Goal: Task Accomplishment & Management: Use online tool/utility

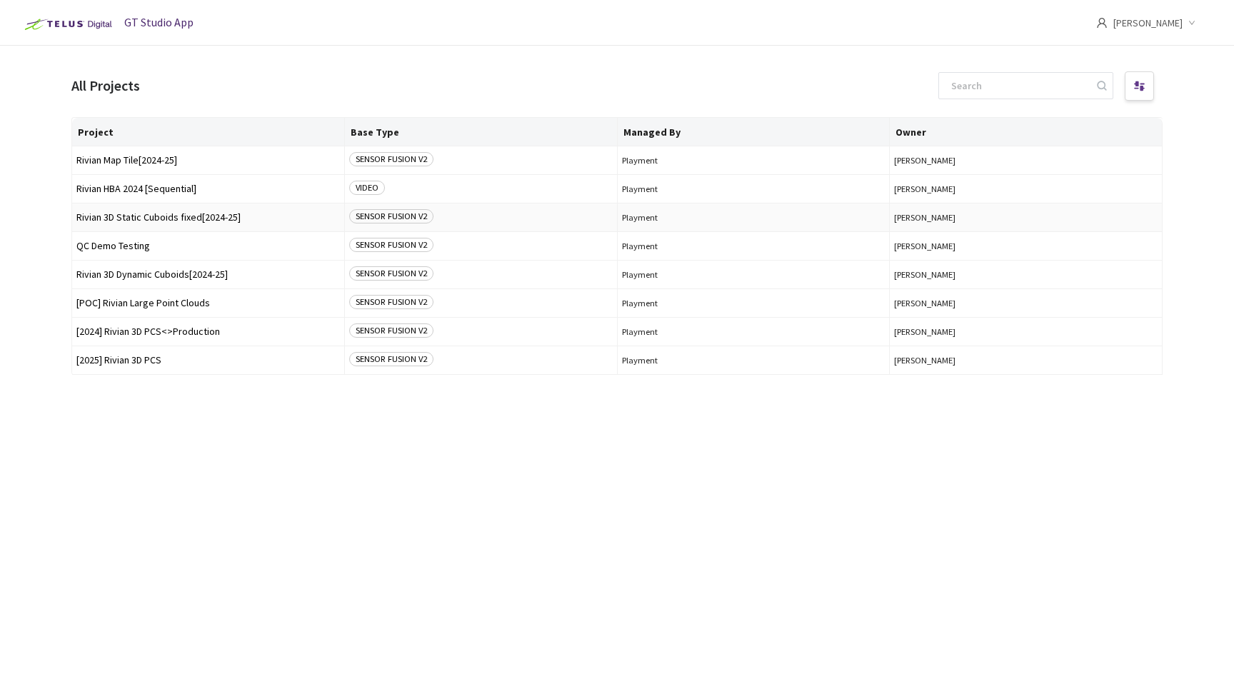
click at [158, 221] on span "Rivian 3D Static Cuboids fixed[2024-25]" at bounding box center [208, 217] width 264 height 11
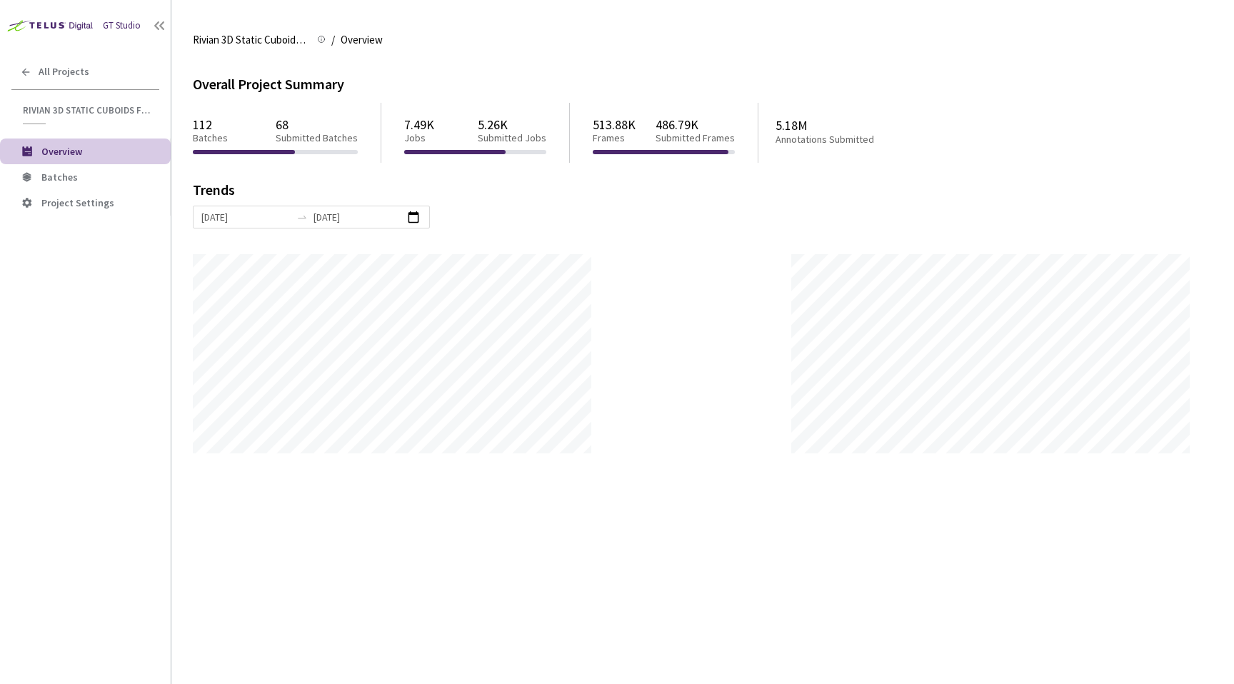
scroll to position [684, 1234]
click at [131, 175] on span "Batches" at bounding box center [100, 177] width 118 height 12
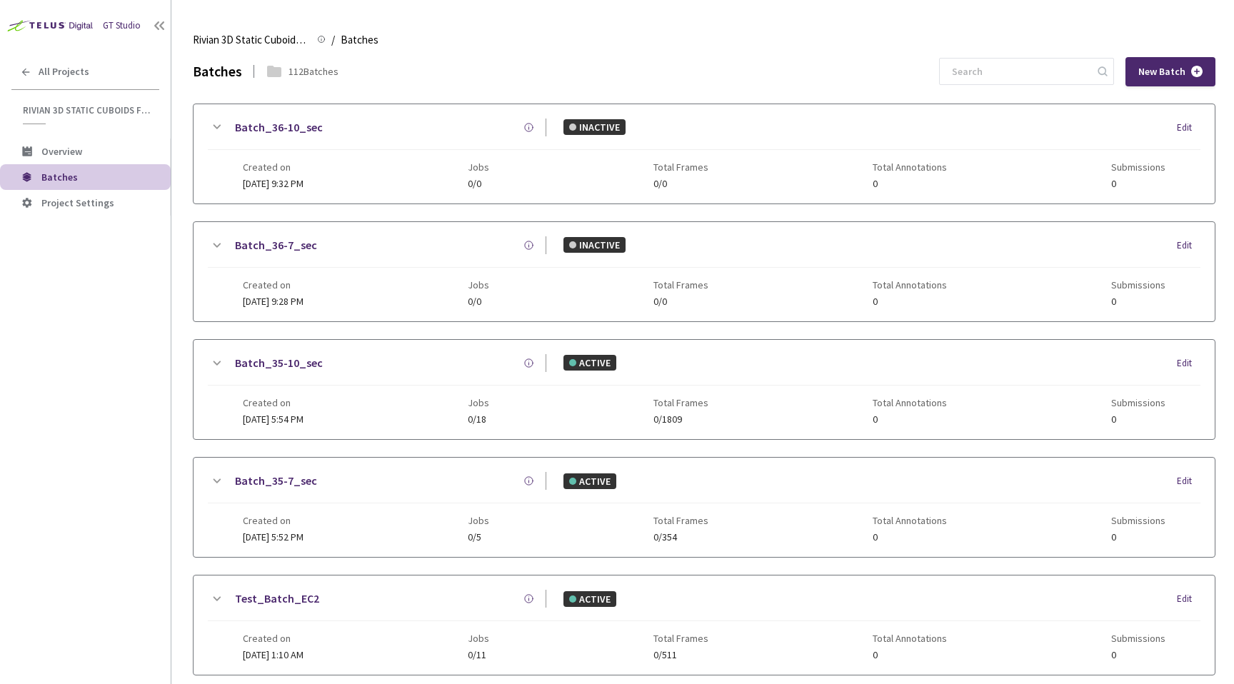
scroll to position [25, 0]
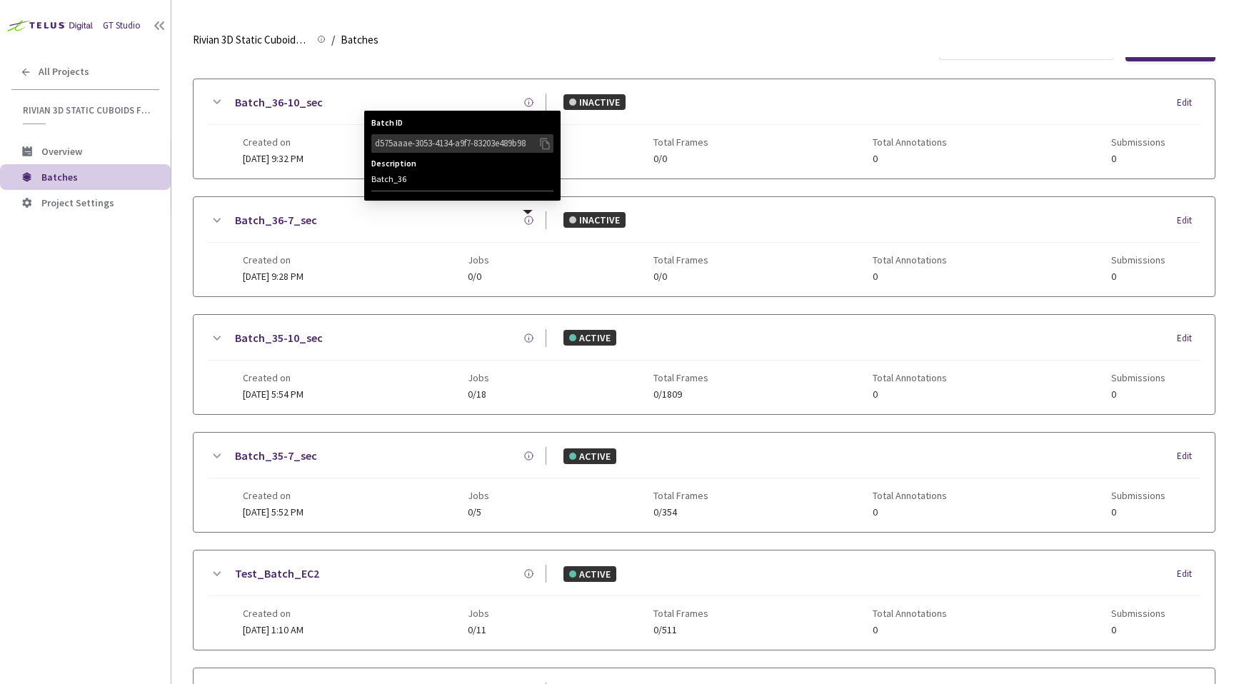
click at [524, 221] on icon at bounding box center [529, 220] width 11 height 11
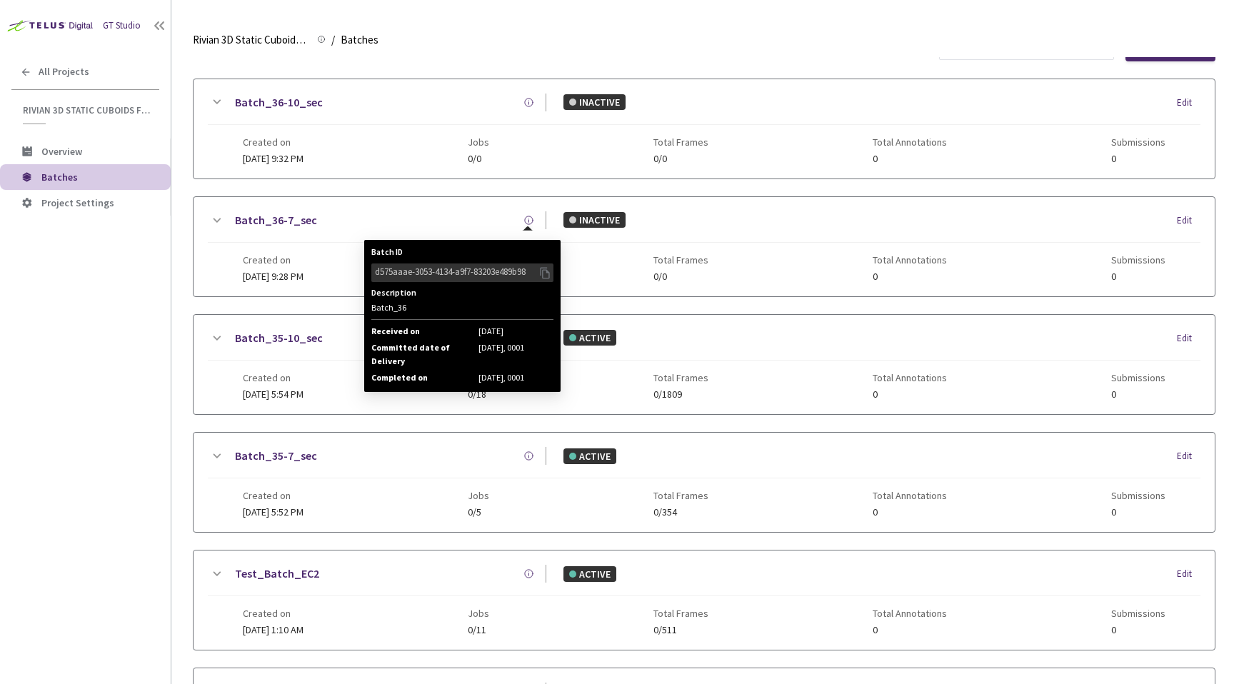
click at [544, 271] on icon at bounding box center [545, 273] width 14 height 16
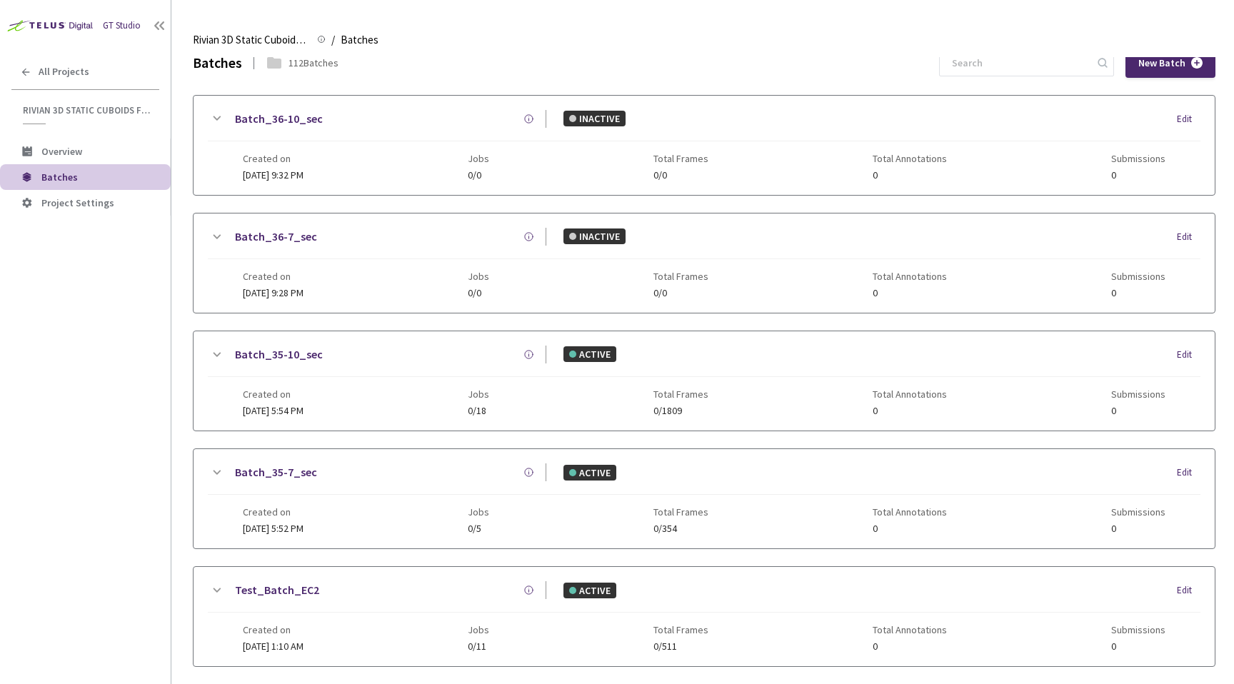
scroll to position [0, 0]
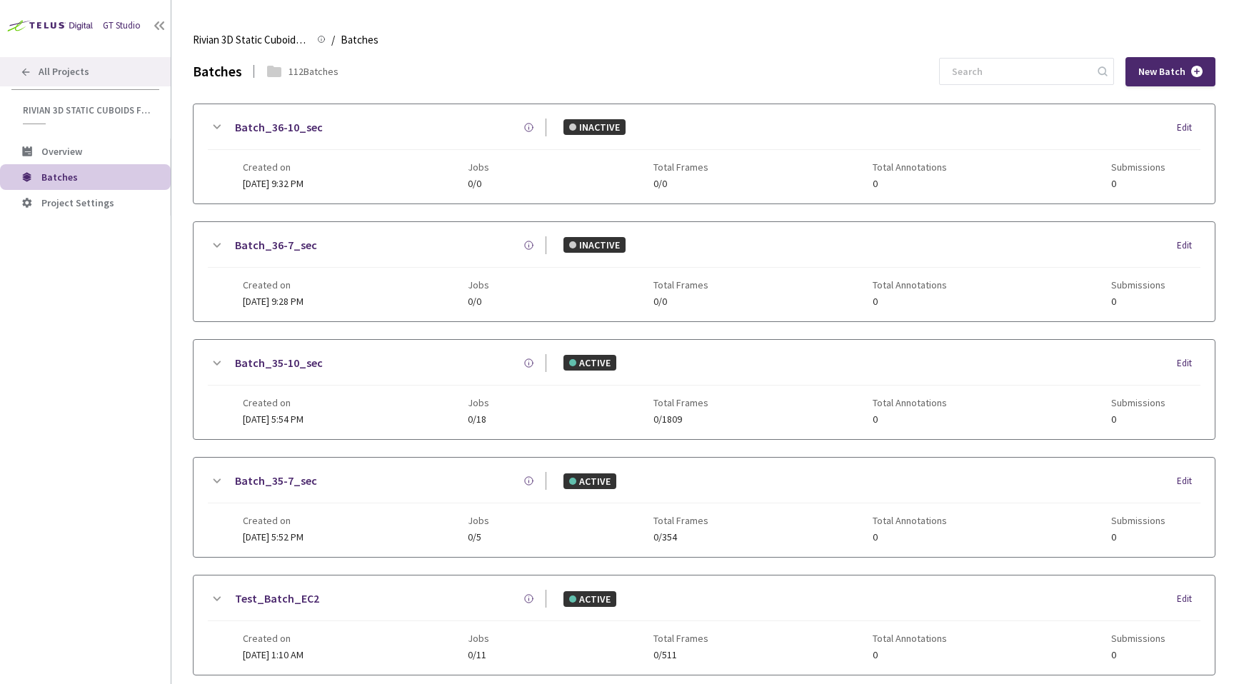
click at [106, 70] on div "All Projects" at bounding box center [85, 71] width 171 height 29
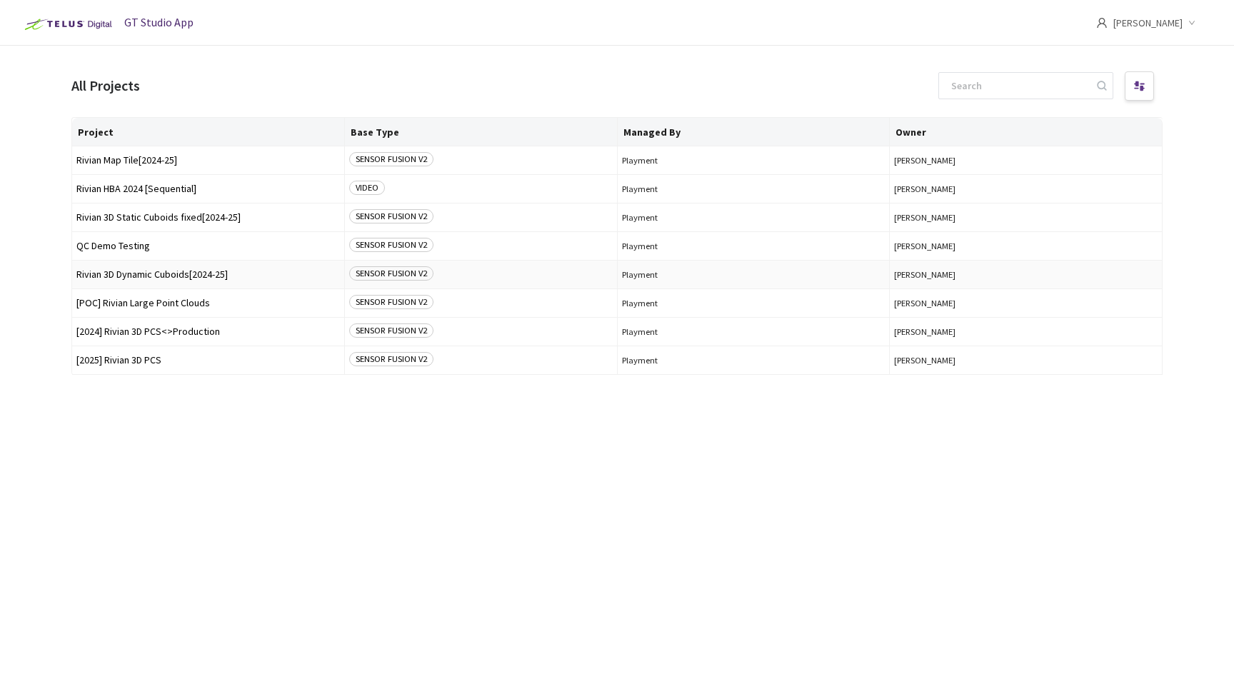
click at [170, 273] on span "Rivian 3D Dynamic Cuboids[2024-25]" at bounding box center [208, 274] width 264 height 11
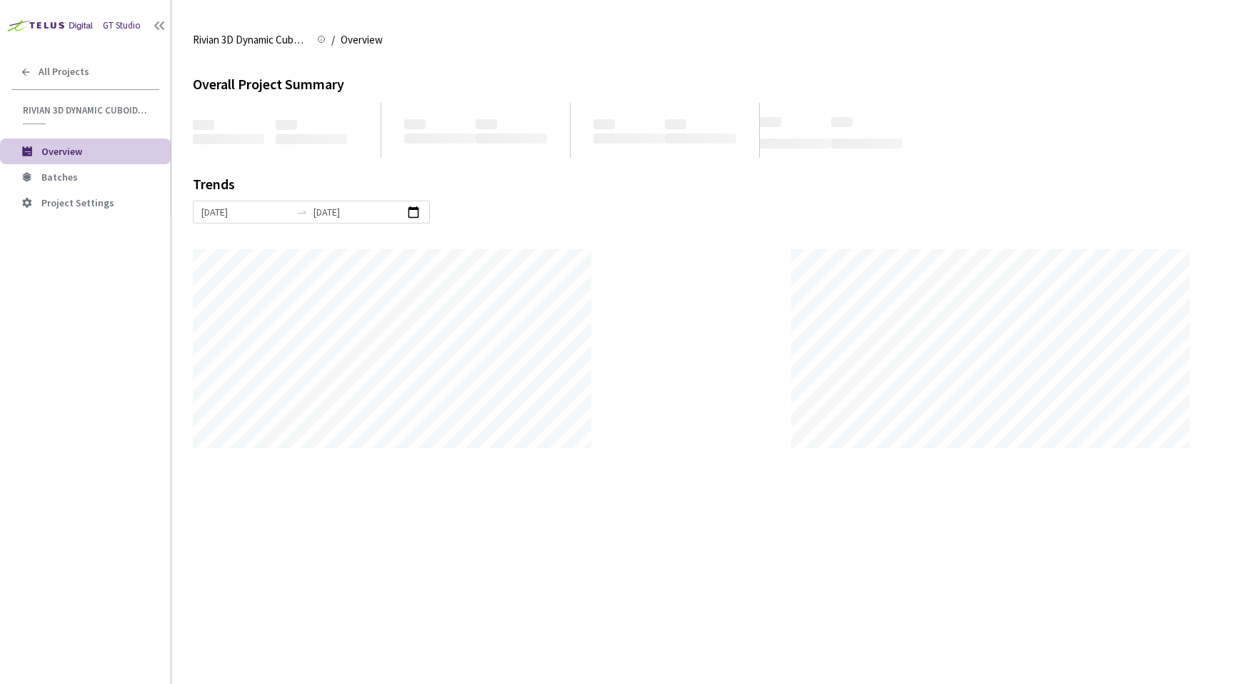
scroll to position [684, 1234]
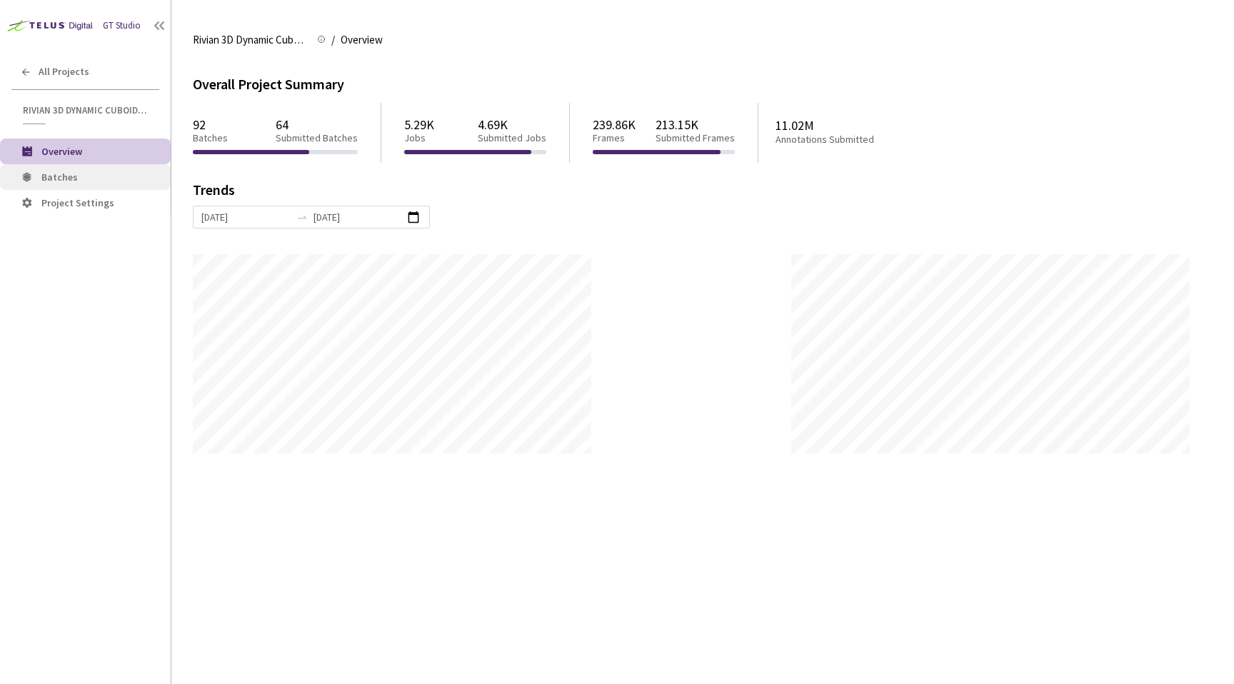
click at [116, 186] on li "Batches" at bounding box center [85, 177] width 171 height 26
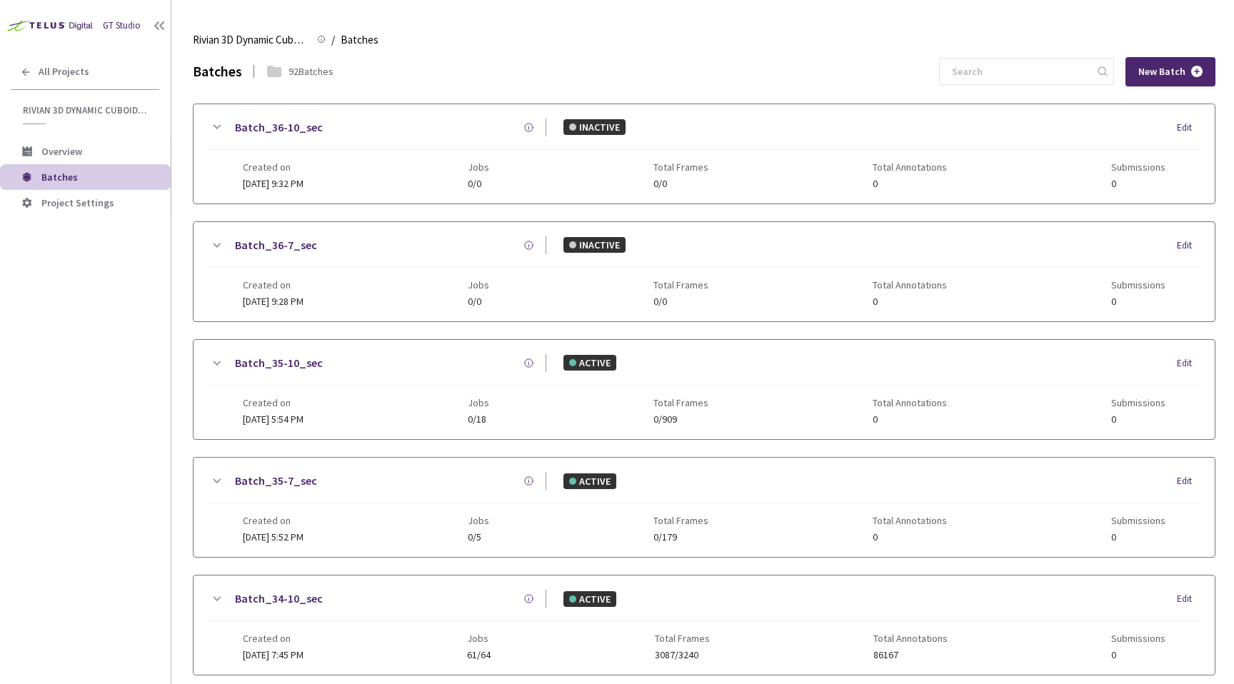
click at [532, 244] on circle at bounding box center [529, 245] width 8 height 8
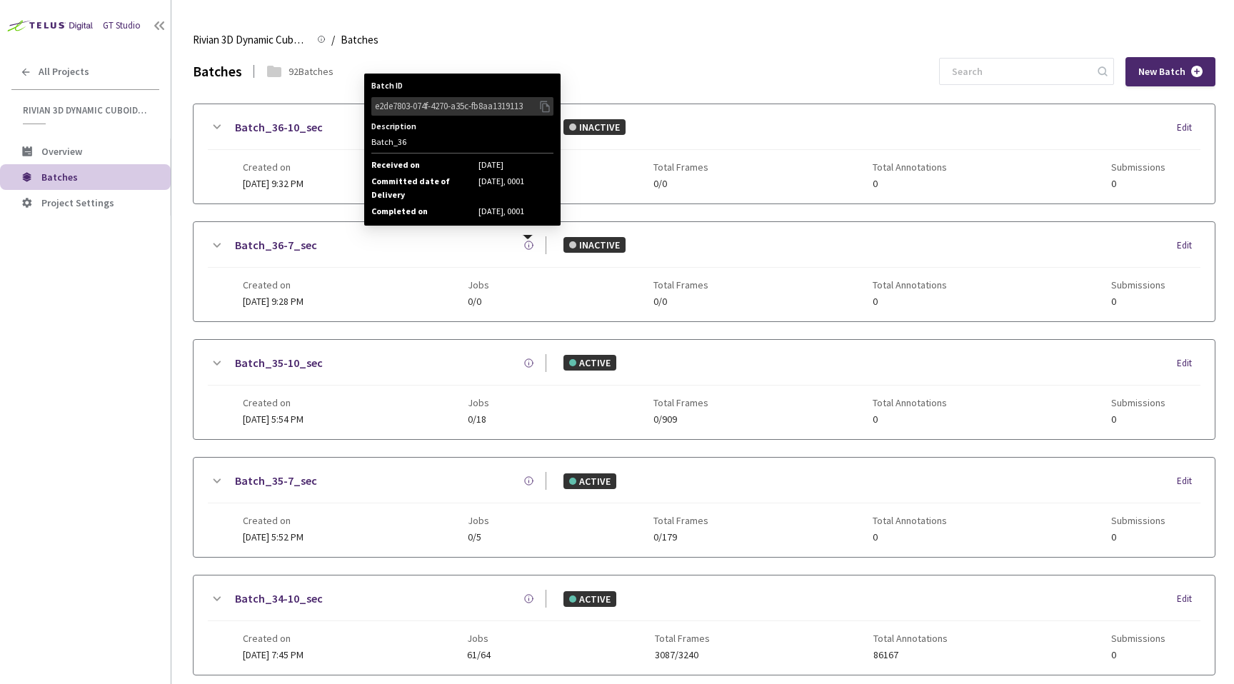
click at [544, 106] on icon at bounding box center [545, 107] width 14 height 16
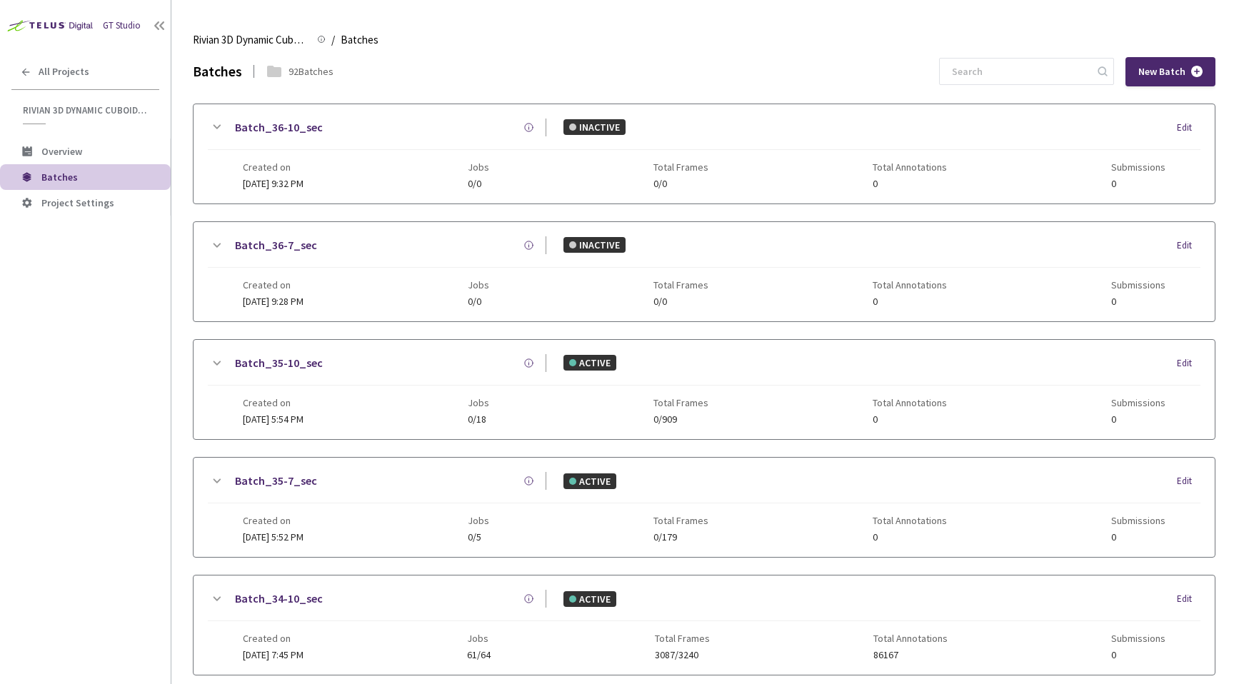
click at [526, 126] on icon at bounding box center [529, 127] width 11 height 11
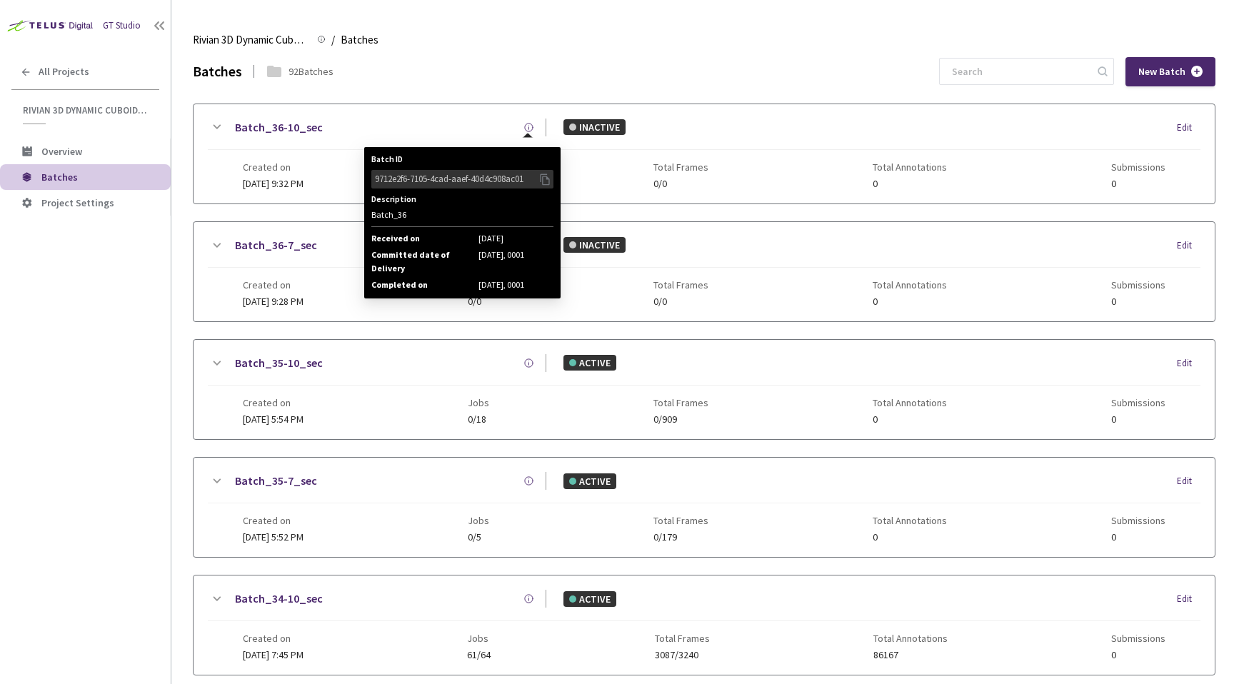
click at [544, 181] on icon at bounding box center [545, 179] width 14 height 16
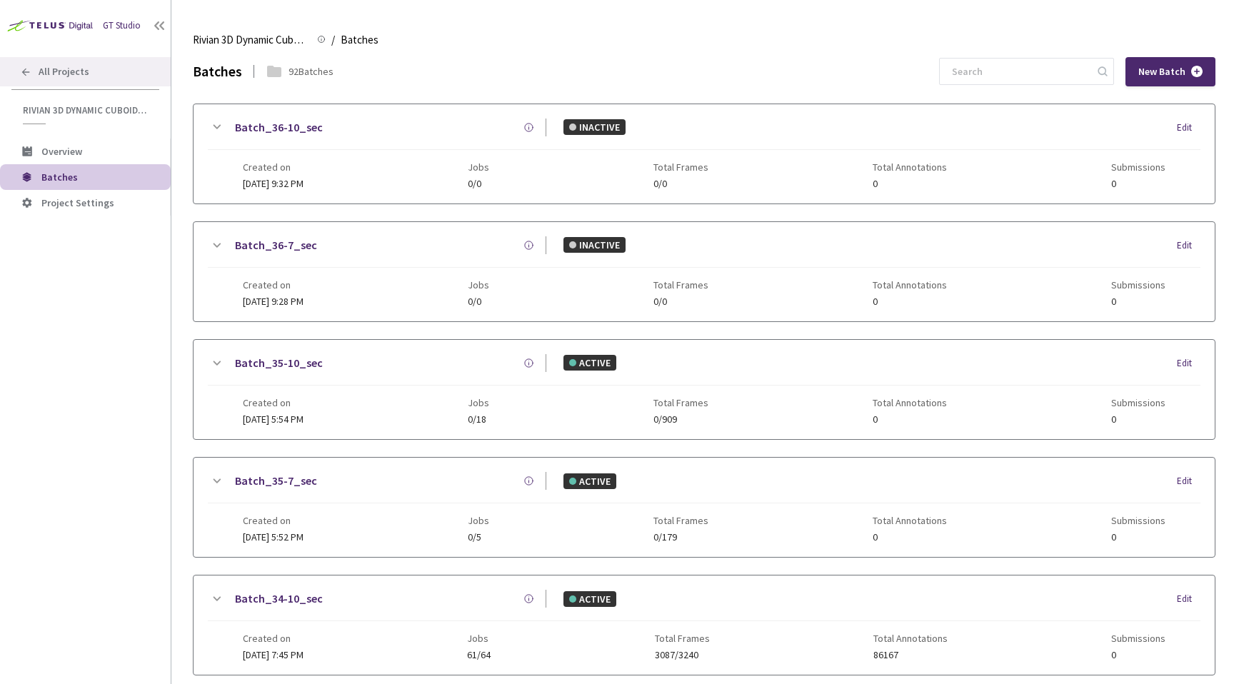
click at [124, 68] on div "All Projects" at bounding box center [85, 71] width 171 height 29
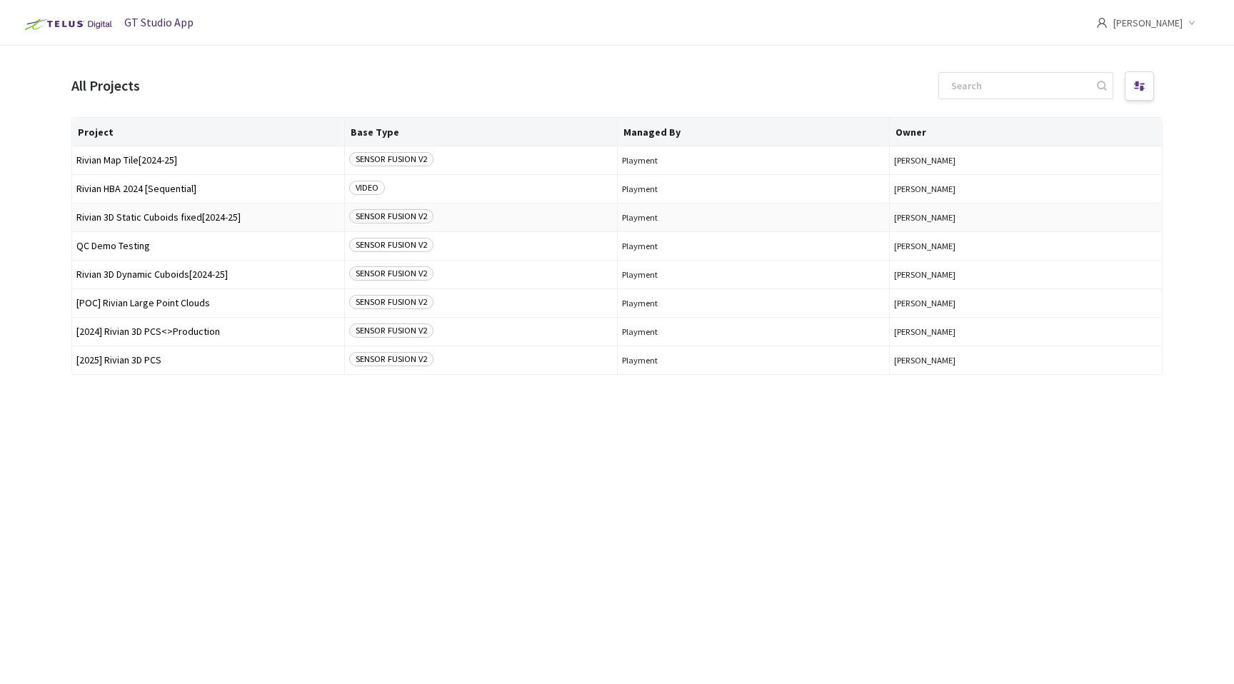
click at [189, 215] on span "Rivian 3D Static Cuboids fixed[2024-25]" at bounding box center [208, 217] width 264 height 11
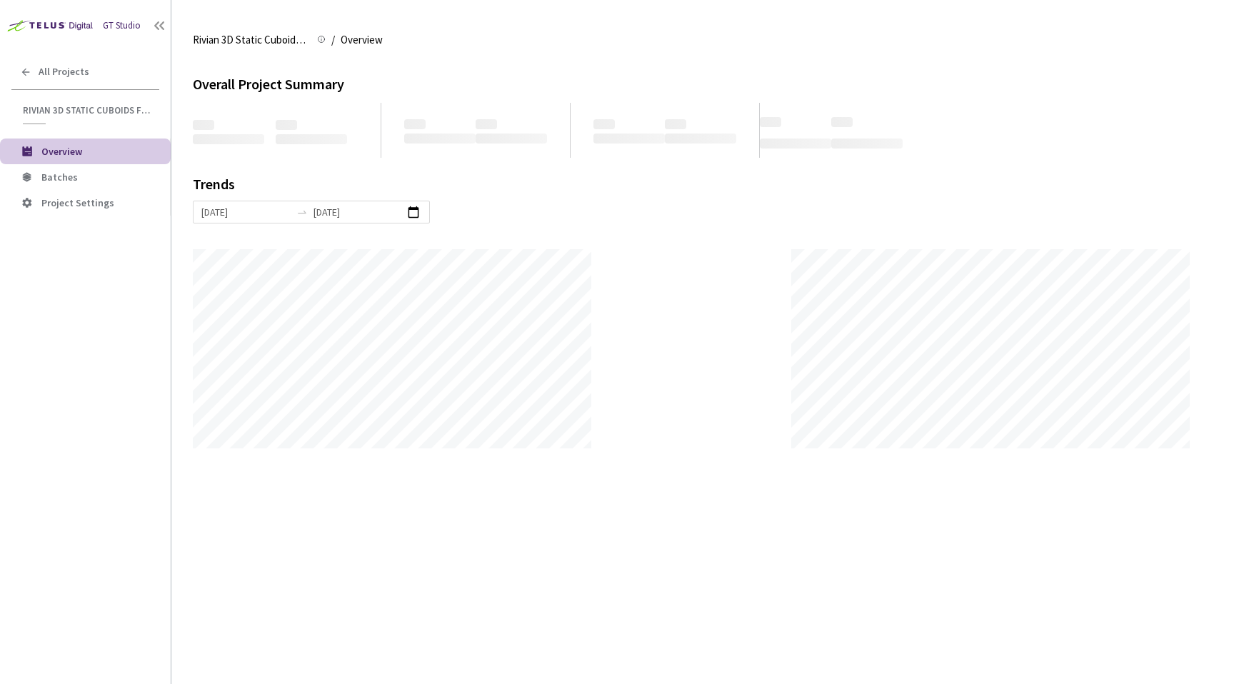
scroll to position [684, 1234]
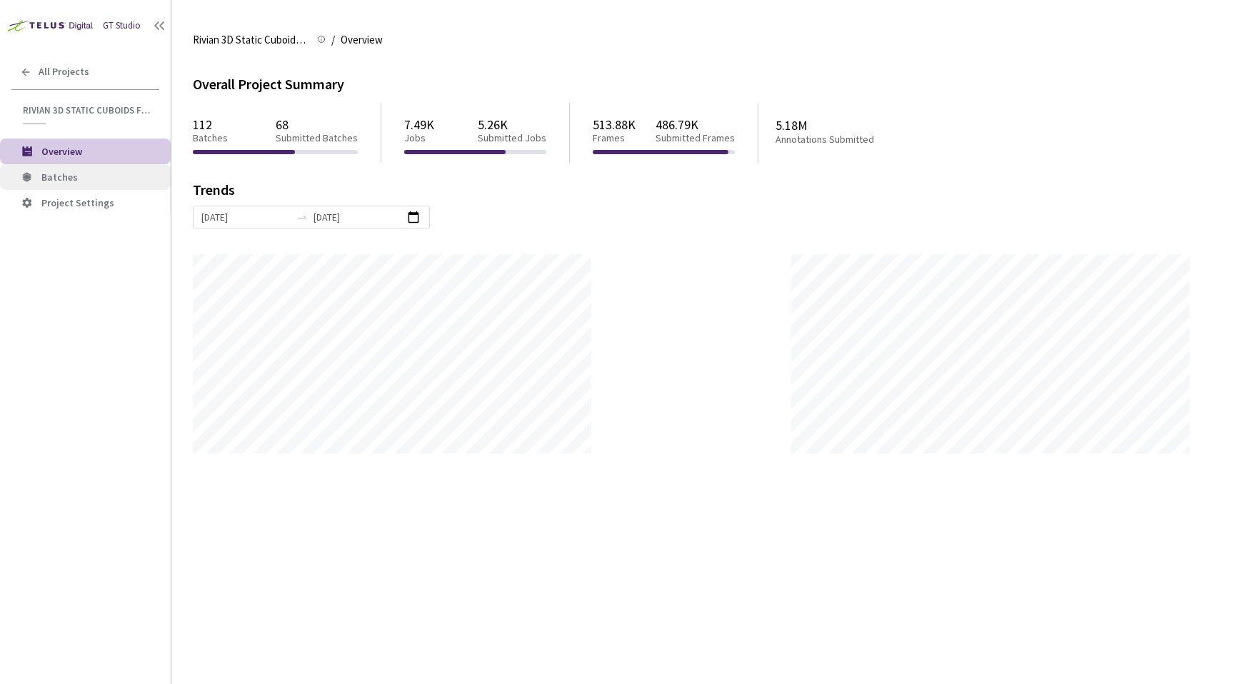
click at [144, 167] on li "Batches" at bounding box center [85, 177] width 171 height 26
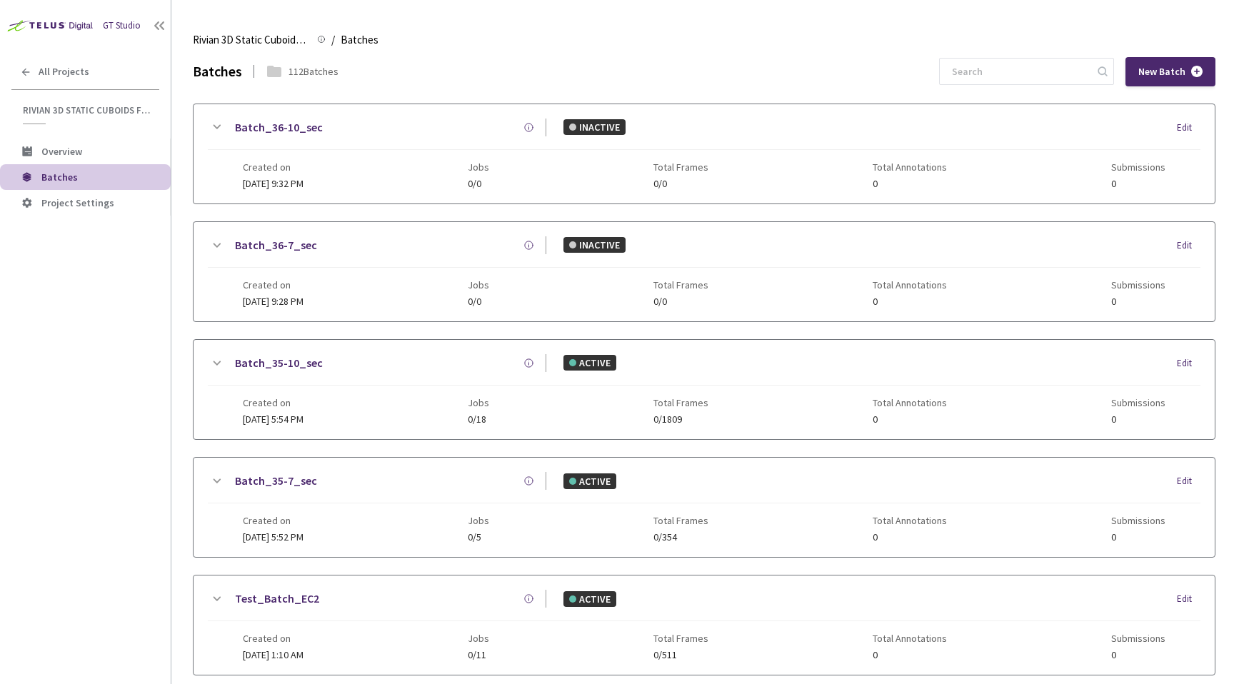
click at [531, 122] on icon at bounding box center [529, 127] width 11 height 11
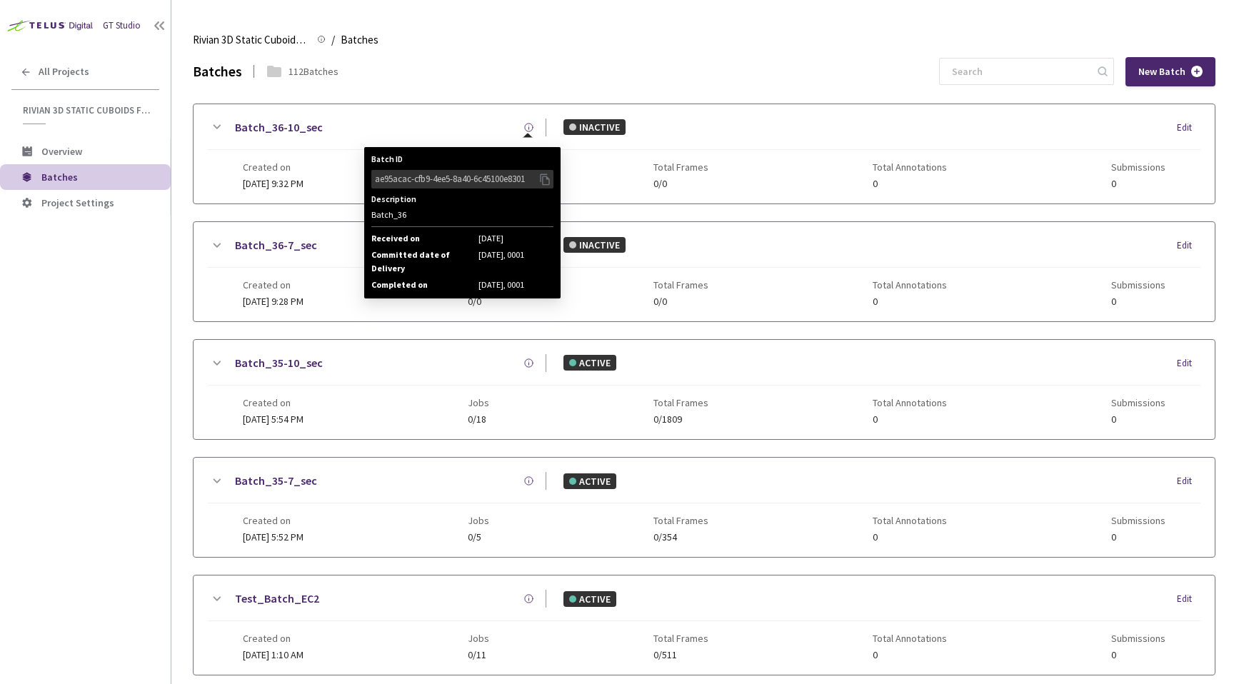
click at [544, 179] on icon at bounding box center [545, 179] width 14 height 16
